Goal: Check status: Check status

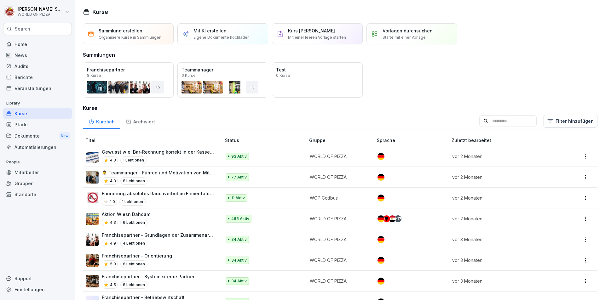
click at [40, 77] on div "Berichte" at bounding box center [37, 77] width 69 height 11
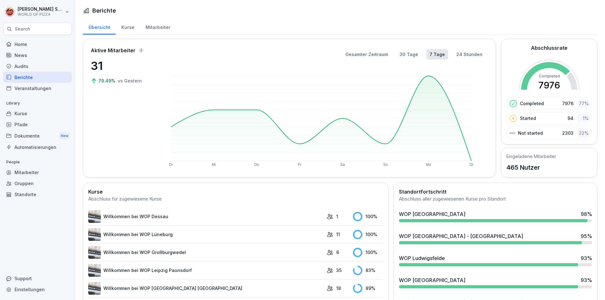
click at [26, 67] on div "Audits" at bounding box center [37, 66] width 69 height 11
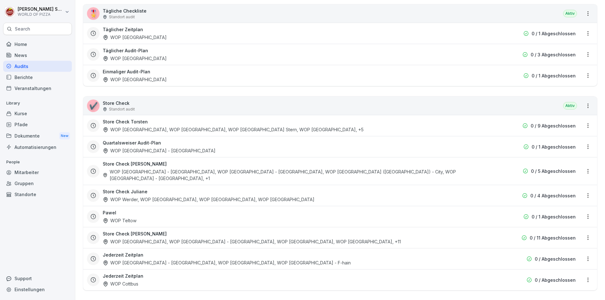
scroll to position [121, 0]
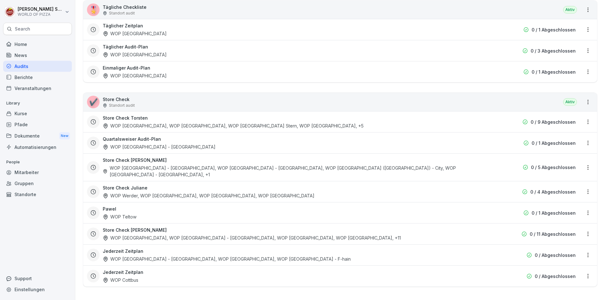
click at [585, 228] on html "[PERSON_NAME] WORLD OF PIZZA Search Home News Audits Berichte Veranstaltungen L…" at bounding box center [302, 150] width 605 height 300
click at [0, 0] on link "Berichte ansehen" at bounding box center [0, 0] width 0 height 0
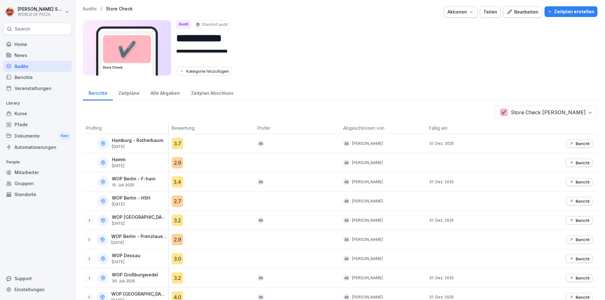
click at [165, 93] on div "Alle Abgaben" at bounding box center [165, 93] width 40 height 16
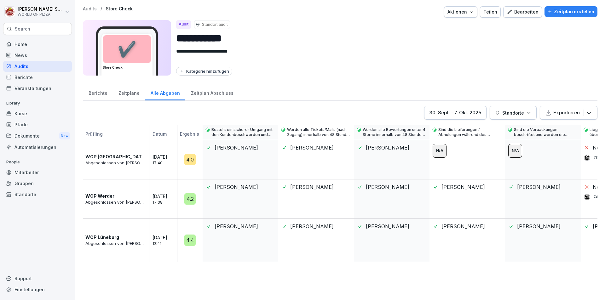
click at [446, 111] on div "[DATE] - [DATE]" at bounding box center [456, 112] width 52 height 7
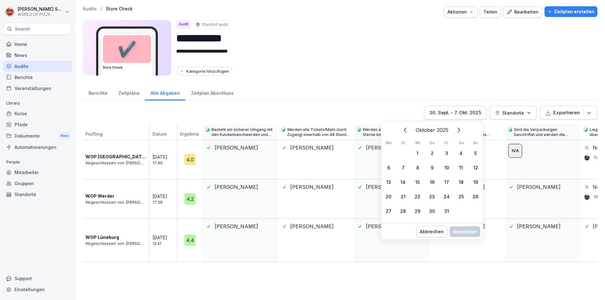
click at [406, 129] on icon "Zurück" at bounding box center [406, 130] width 8 height 8
click at [407, 129] on button "Zurück" at bounding box center [414, 130] width 14 height 14
click at [410, 129] on icon "Zurück" at bounding box center [414, 130] width 8 height 8
click at [403, 153] on div "1" at bounding box center [403, 153] width 15 height 15
click at [452, 129] on icon "Weiter" at bounding box center [451, 130] width 8 height 8
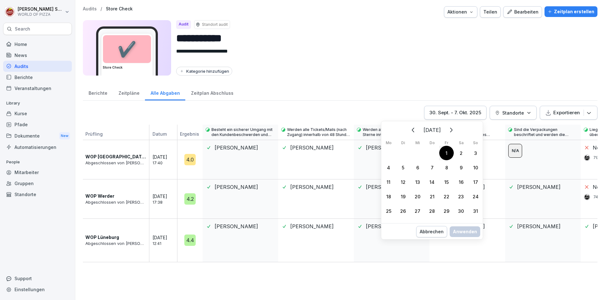
click at [452, 129] on button "Weiter" at bounding box center [451, 130] width 14 height 14
click at [455, 128] on icon "Weiter" at bounding box center [451, 130] width 8 height 8
click at [404, 130] on icon "Zurück" at bounding box center [405, 130] width 3 height 4
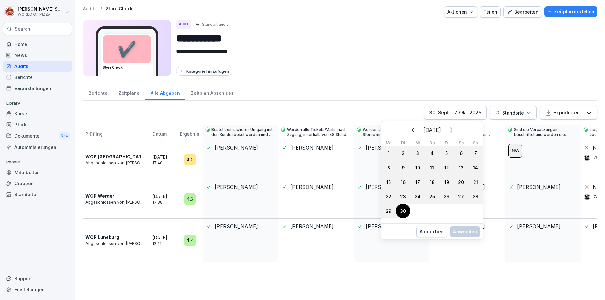
click at [401, 216] on div "30" at bounding box center [403, 211] width 15 height 15
click at [463, 235] on div "Anwenden" at bounding box center [465, 238] width 24 height 7
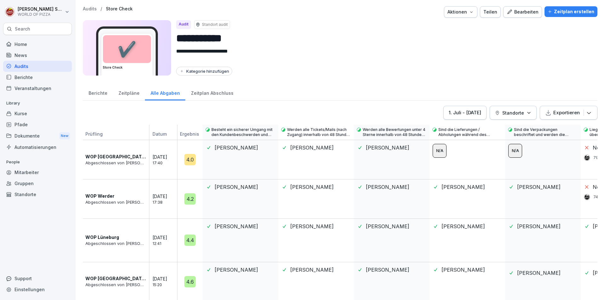
click at [510, 108] on button "Standorte" at bounding box center [513, 113] width 47 height 14
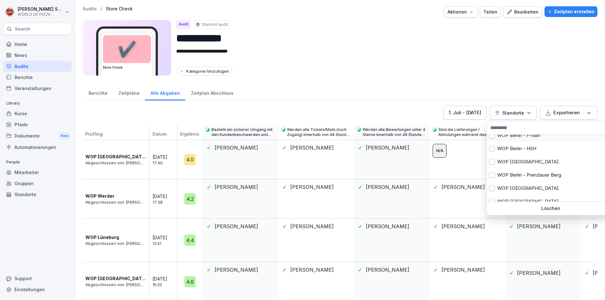
scroll to position [33, 0]
click at [492, 164] on div "WOP [GEOGRAPHIC_DATA]" at bounding box center [551, 161] width 128 height 13
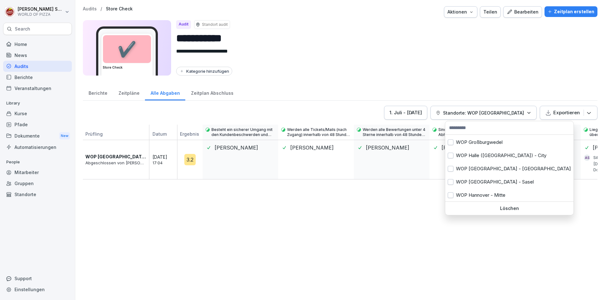
scroll to position [172, 0]
click at [450, 183] on button "button" at bounding box center [451, 182] width 6 height 6
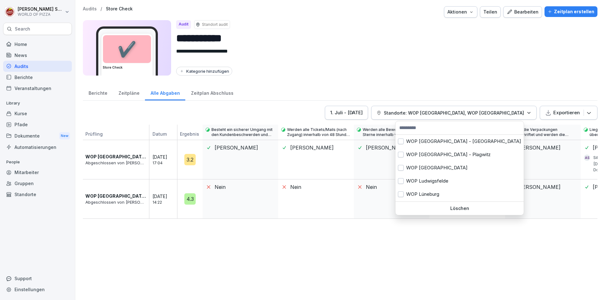
scroll to position [252, 0]
click at [400, 166] on button "button" at bounding box center [401, 168] width 6 height 6
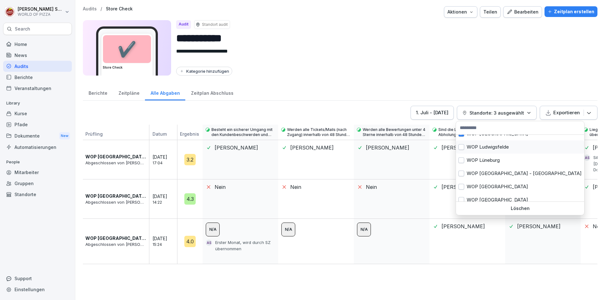
scroll to position [286, 0]
click at [459, 174] on button "button" at bounding box center [462, 174] width 6 height 6
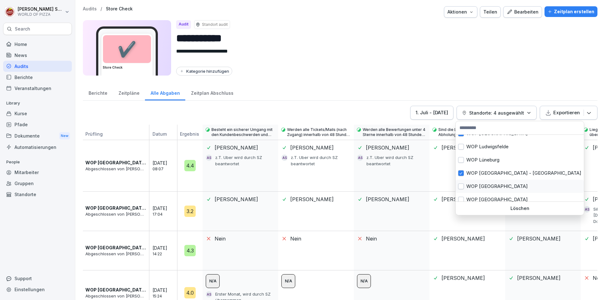
click at [463, 185] on button "button" at bounding box center [461, 187] width 6 height 6
click at [463, 197] on button "button" at bounding box center [462, 200] width 6 height 6
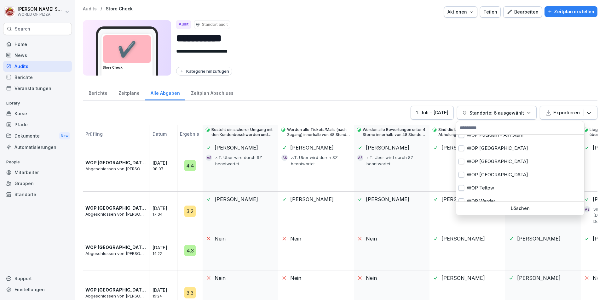
scroll to position [370, 0]
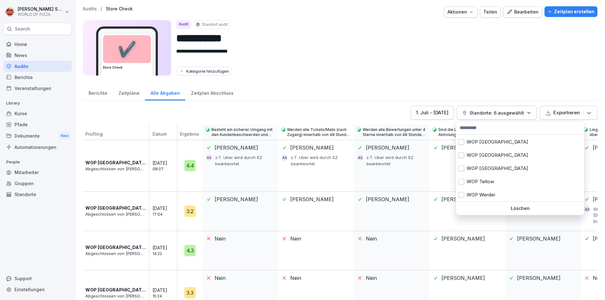
click at [327, 110] on html "**********" at bounding box center [302, 150] width 605 height 300
